Goal: Task Accomplishment & Management: Manage account settings

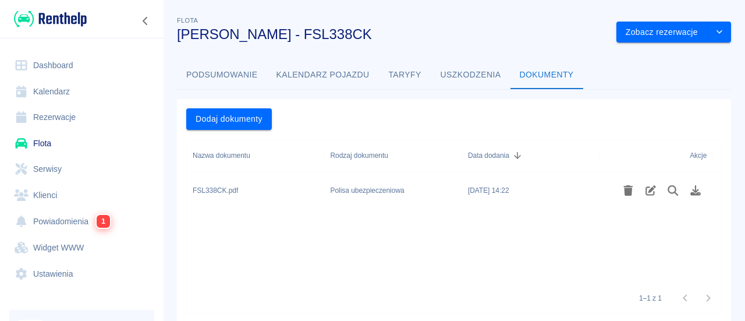
scroll to position [5, 0]
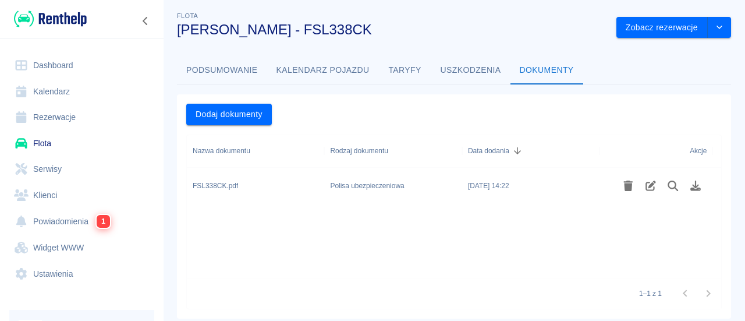
click at [115, 134] on link "Flota" at bounding box center [81, 143] width 145 height 26
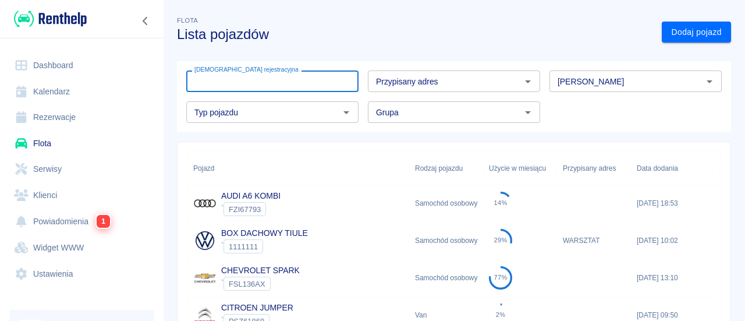
click at [253, 87] on input "[DEMOGRAPHIC_DATA] rejestracyjna" at bounding box center [272, 81] width 172 height 22
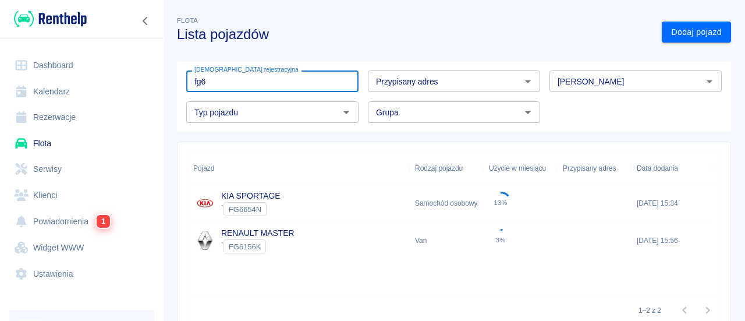
type input "fg6"
click at [289, 239] on div "` FG6156K" at bounding box center [257, 246] width 73 height 14
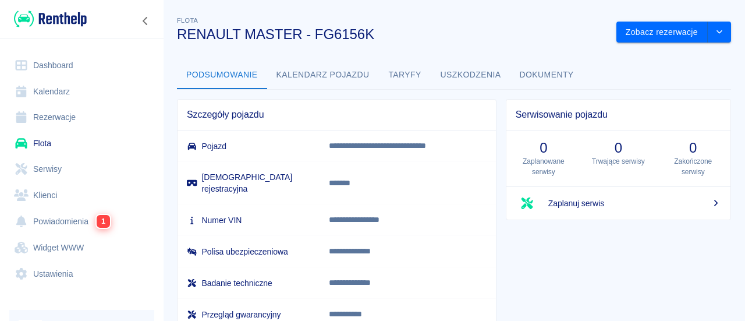
click at [526, 76] on button "Dokumenty" at bounding box center [546, 75] width 73 height 28
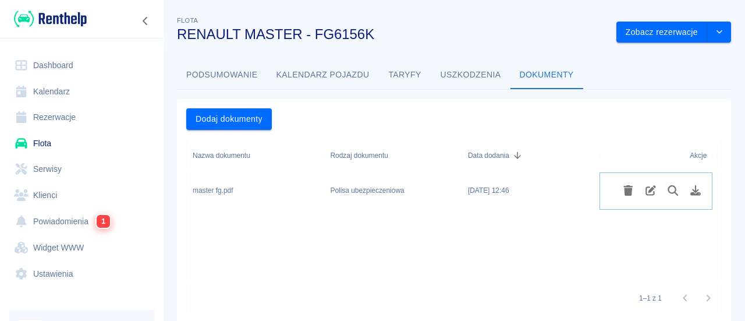
click at [623, 192] on icon "Usuń plik" at bounding box center [628, 190] width 13 height 10
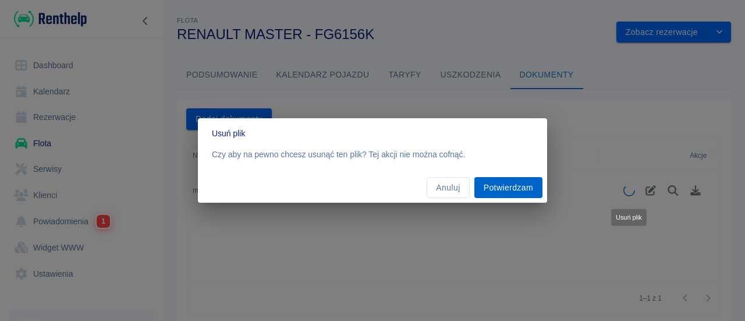
click at [489, 194] on button "Potwierdzam" at bounding box center [508, 188] width 68 height 22
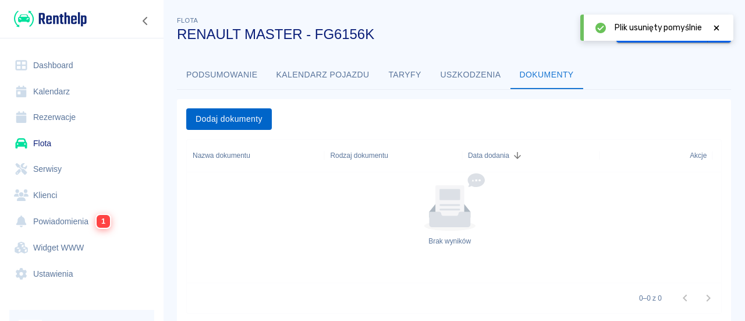
click at [206, 117] on button "Dodaj dokumenty" at bounding box center [229, 119] width 86 height 22
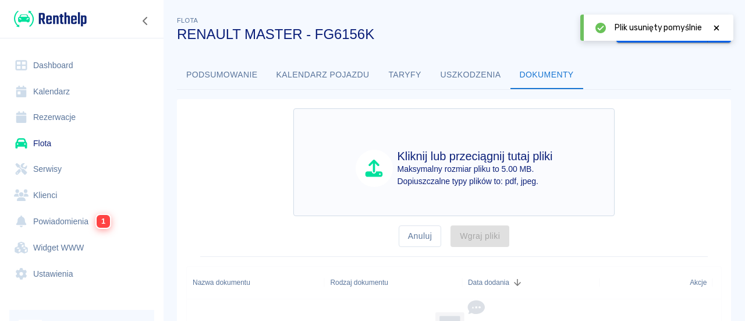
click at [407, 164] on p "Maksymalny rozmiar pliku to 5.00 MB." at bounding box center [475, 169] width 155 height 12
type input "C:\fakepath\FG6156K.pdf"
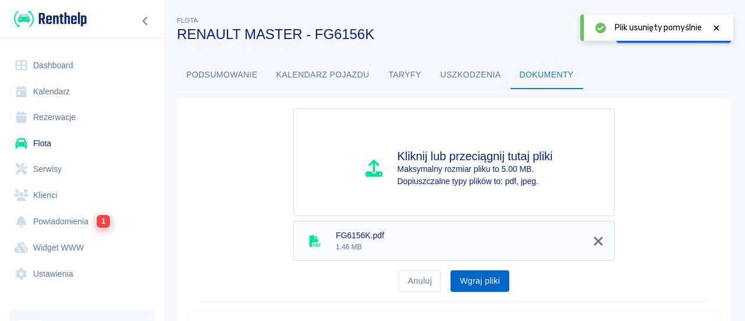
drag, startPoint x: 466, startPoint y: 275, endPoint x: 461, endPoint y: 235, distance: 41.0
click at [466, 276] on button "Wgraj pliki" at bounding box center [479, 281] width 59 height 22
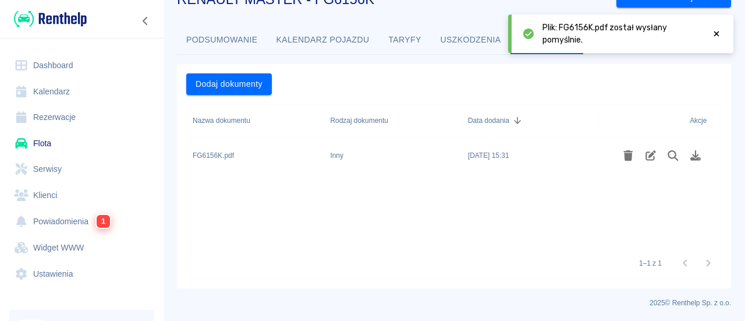
scroll to position [35, 0]
click at [652, 157] on icon "Edytuj rodzaj dokumentu" at bounding box center [650, 155] width 13 height 10
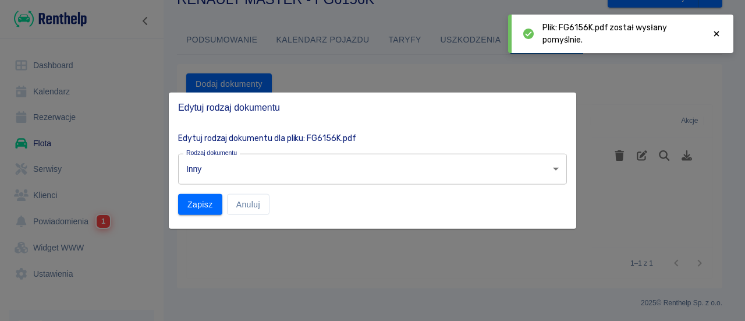
click at [320, 173] on body "Używamy plików Cookies, by zapewnić Ci najlepsze możliwe doświadczenie. Aby dow…" at bounding box center [372, 160] width 745 height 321
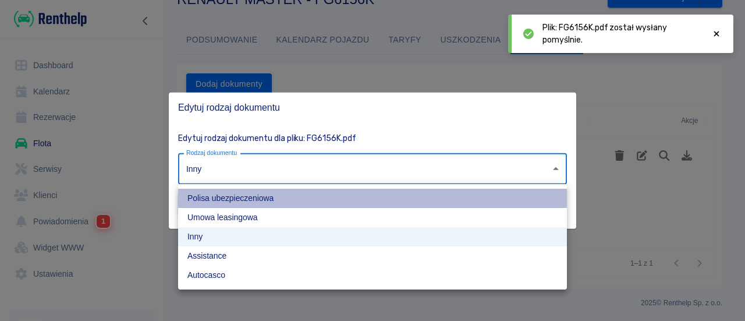
click at [223, 203] on li "Polisa ubezpieczeniowa" at bounding box center [372, 198] width 389 height 19
type input "insurance-policy"
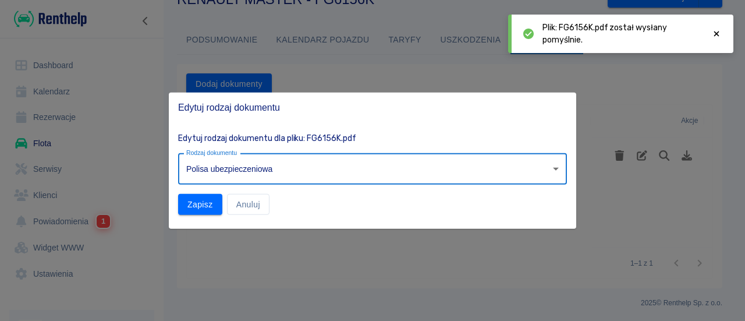
click at [209, 204] on button "Zapisz" at bounding box center [200, 204] width 44 height 22
